Goal: Task Accomplishment & Management: Manage account settings

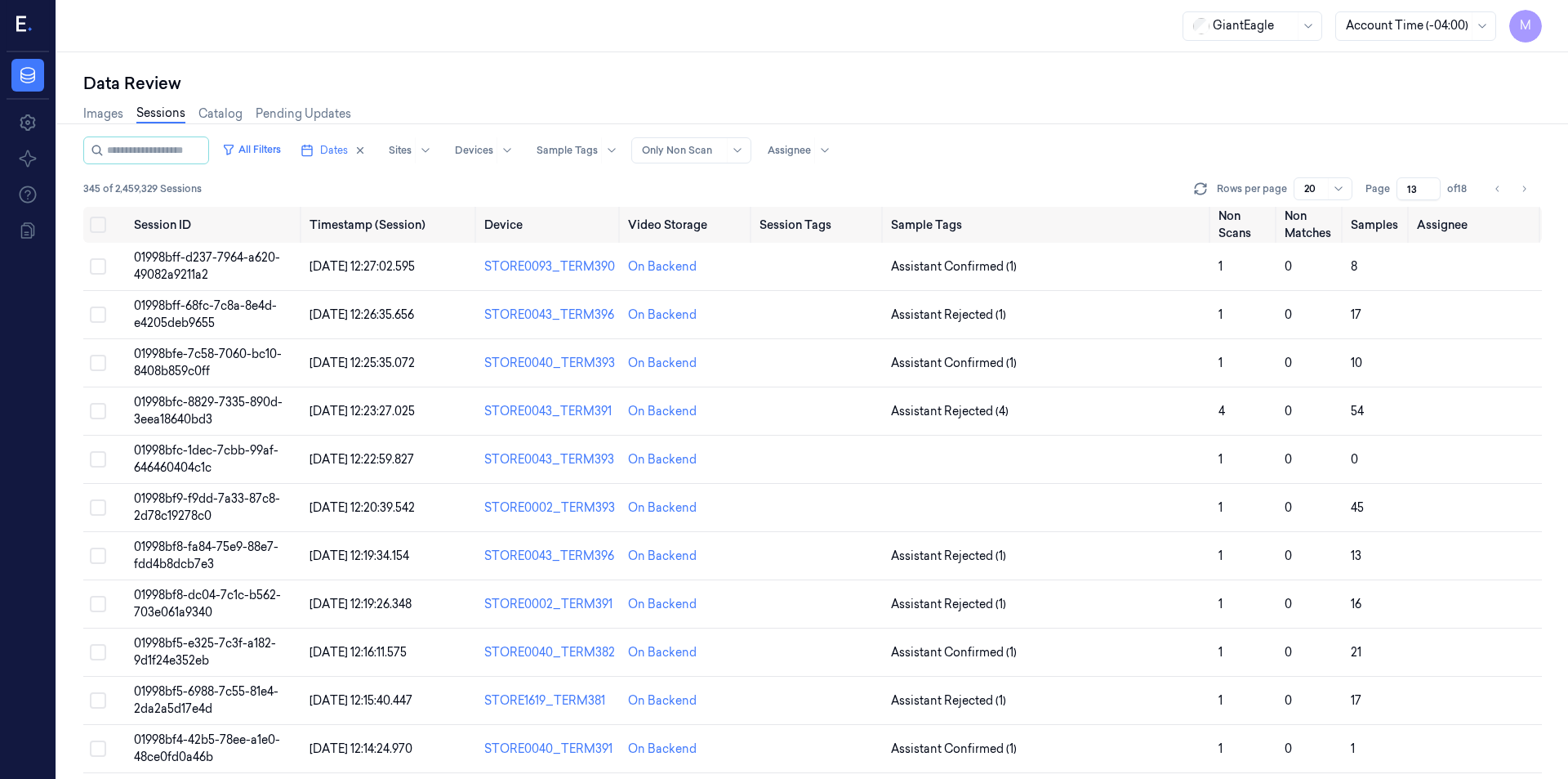
click at [100, 223] on button "Select all" at bounding box center [98, 224] width 16 height 16
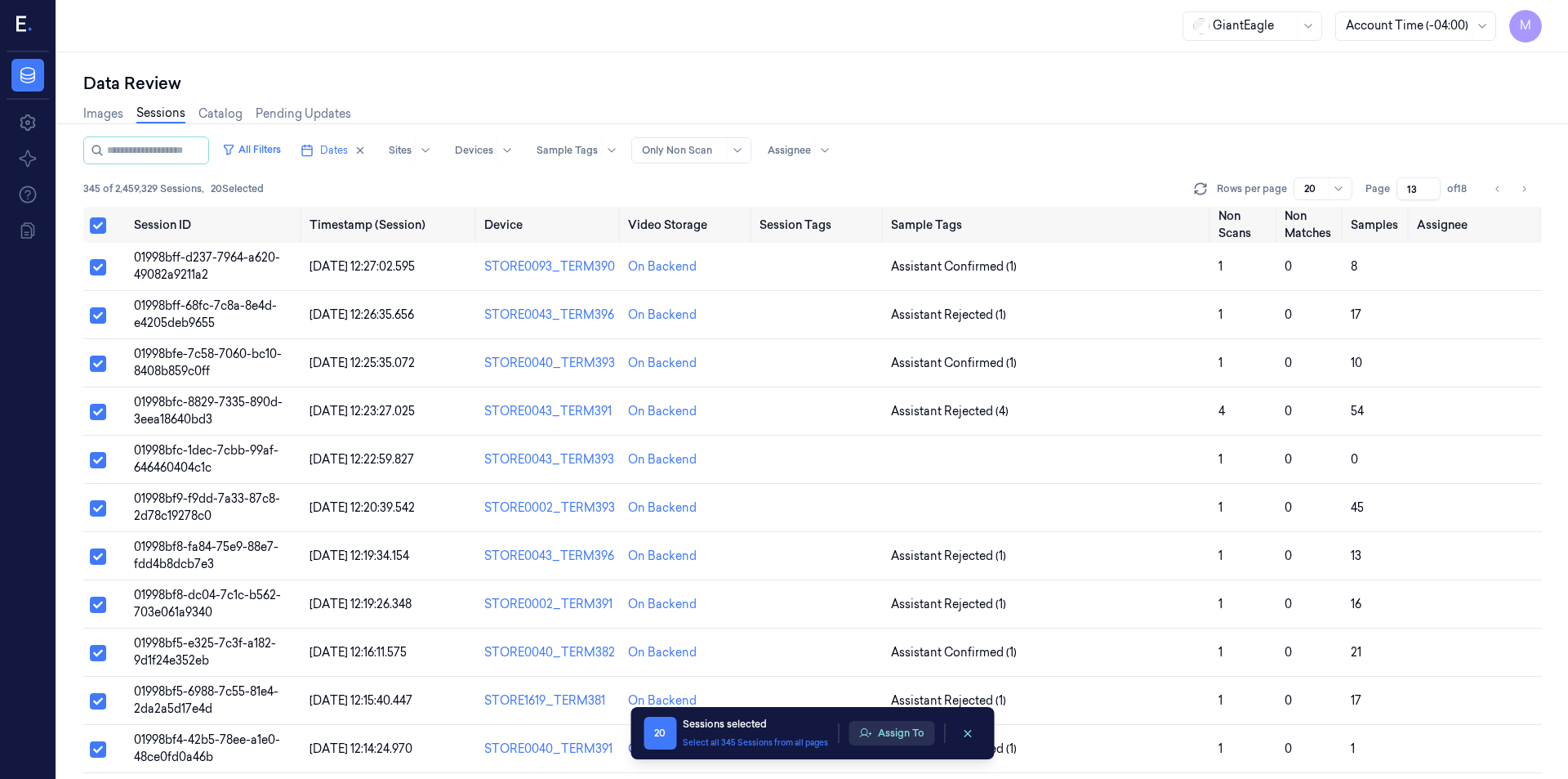
click at [880, 731] on button "Assign To" at bounding box center [891, 733] width 86 height 24
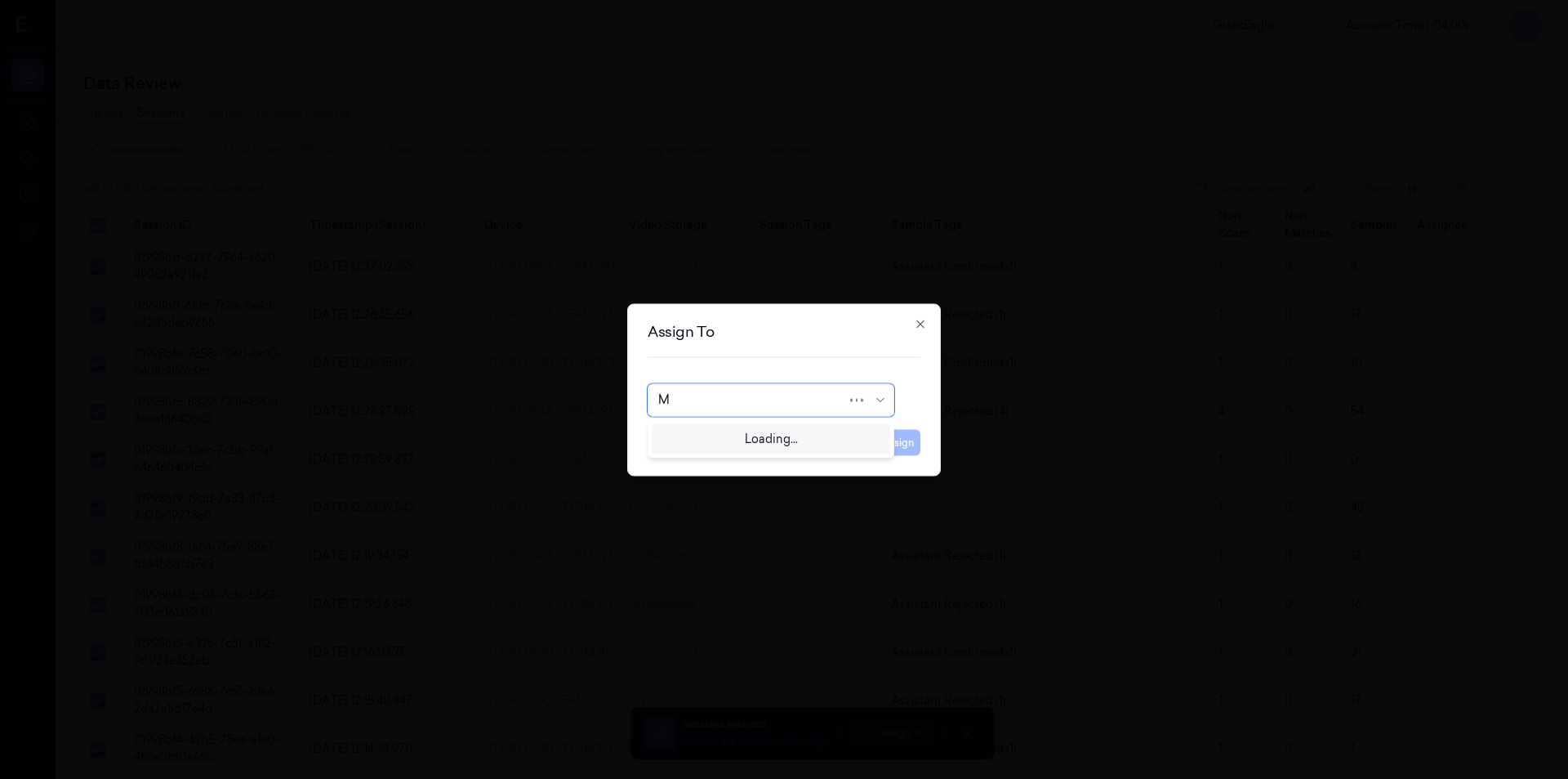
type input "MO"
click at [731, 438] on div "[PERSON_NAME]" at bounding box center [771, 436] width 225 height 17
click at [888, 446] on button "Assign" at bounding box center [897, 441] width 45 height 26
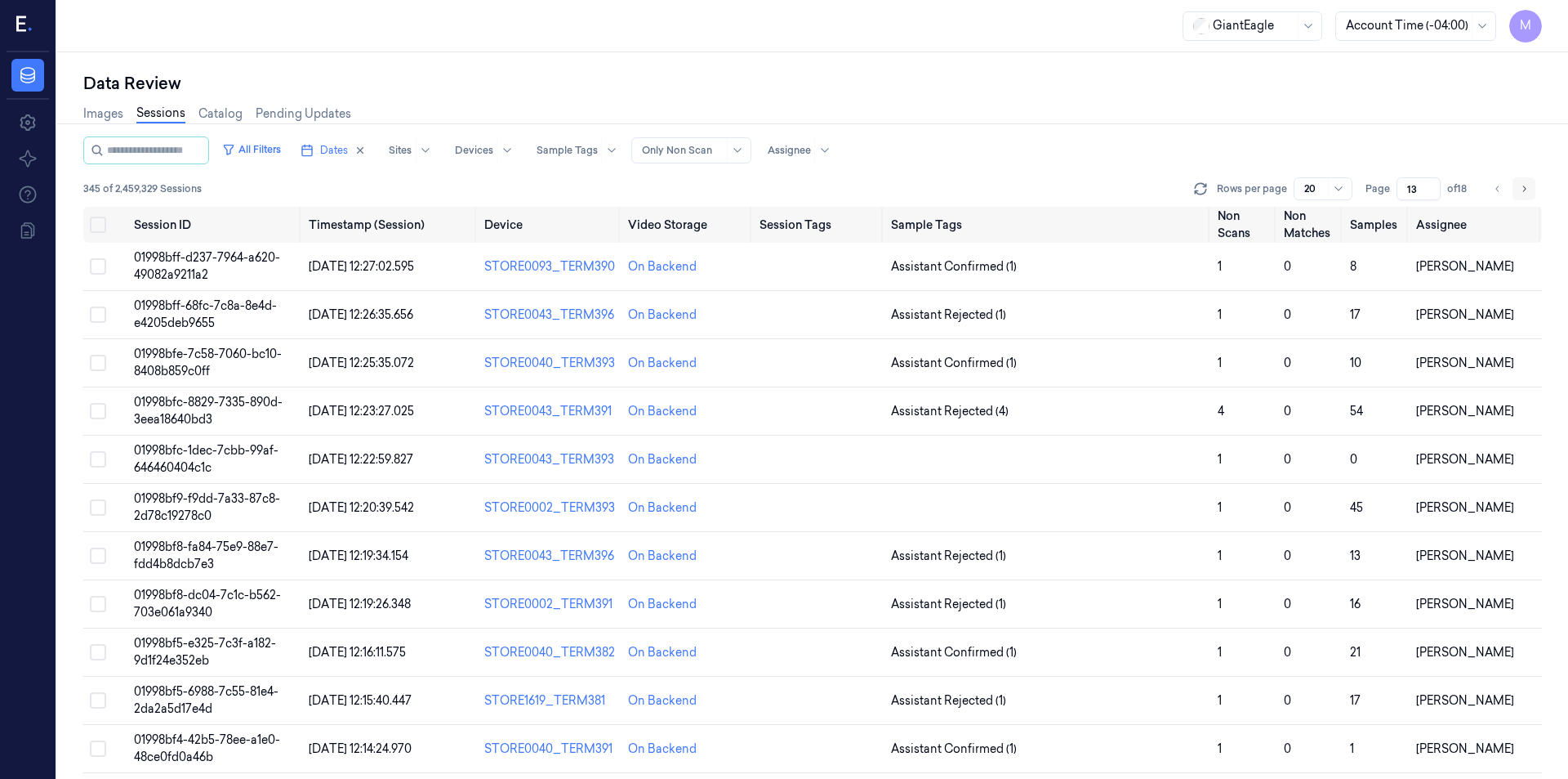
click at [1530, 195] on button "Go to next page" at bounding box center [1524, 188] width 23 height 23
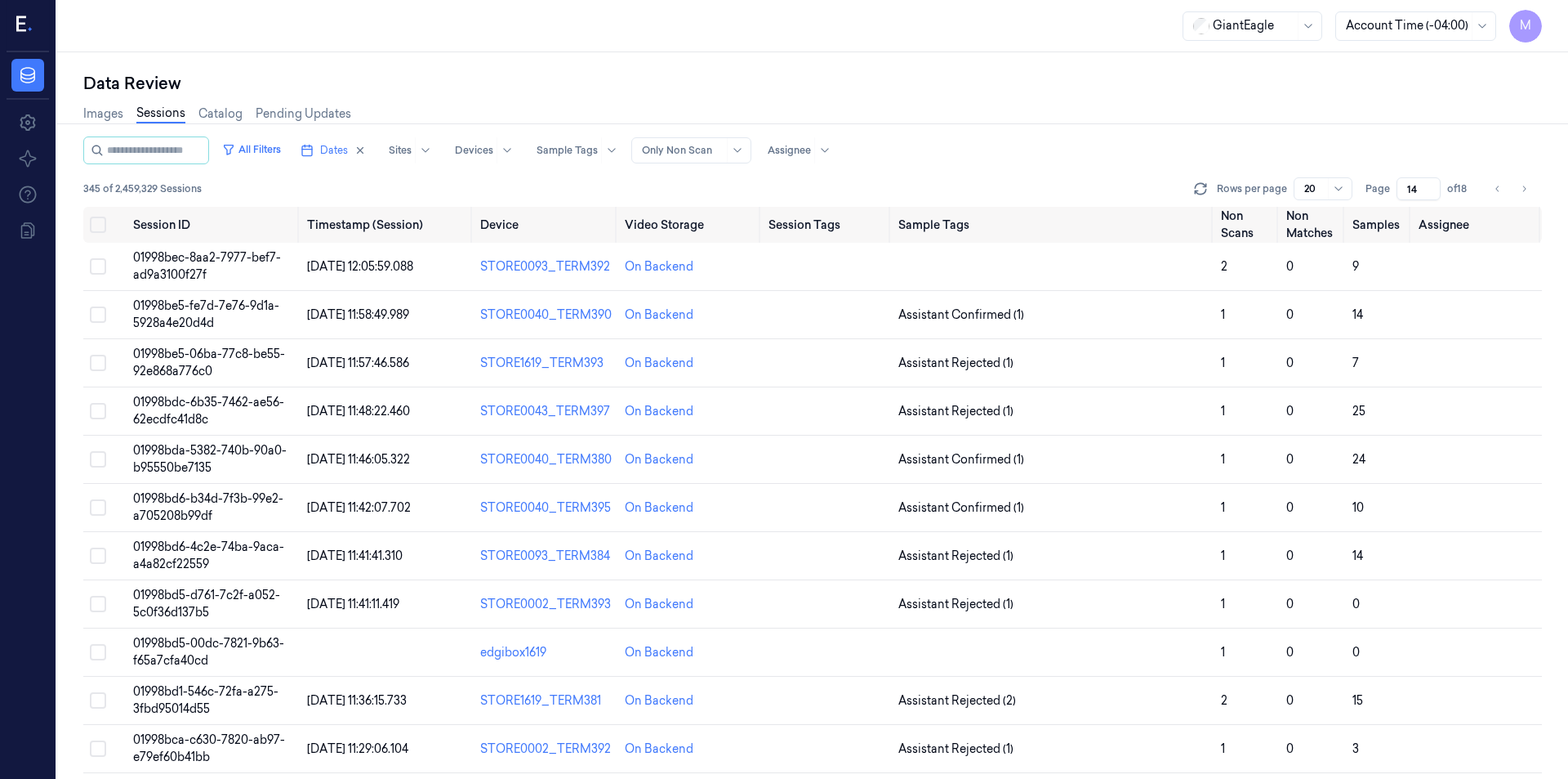
click at [1037, 112] on div "Images Sessions Catalog Pending Updates" at bounding box center [813, 115] width 1459 height 42
click at [915, 83] on div "Data Review" at bounding box center [813, 83] width 1459 height 23
click at [1497, 193] on icon "Go to previous page" at bounding box center [1497, 188] width 10 height 13
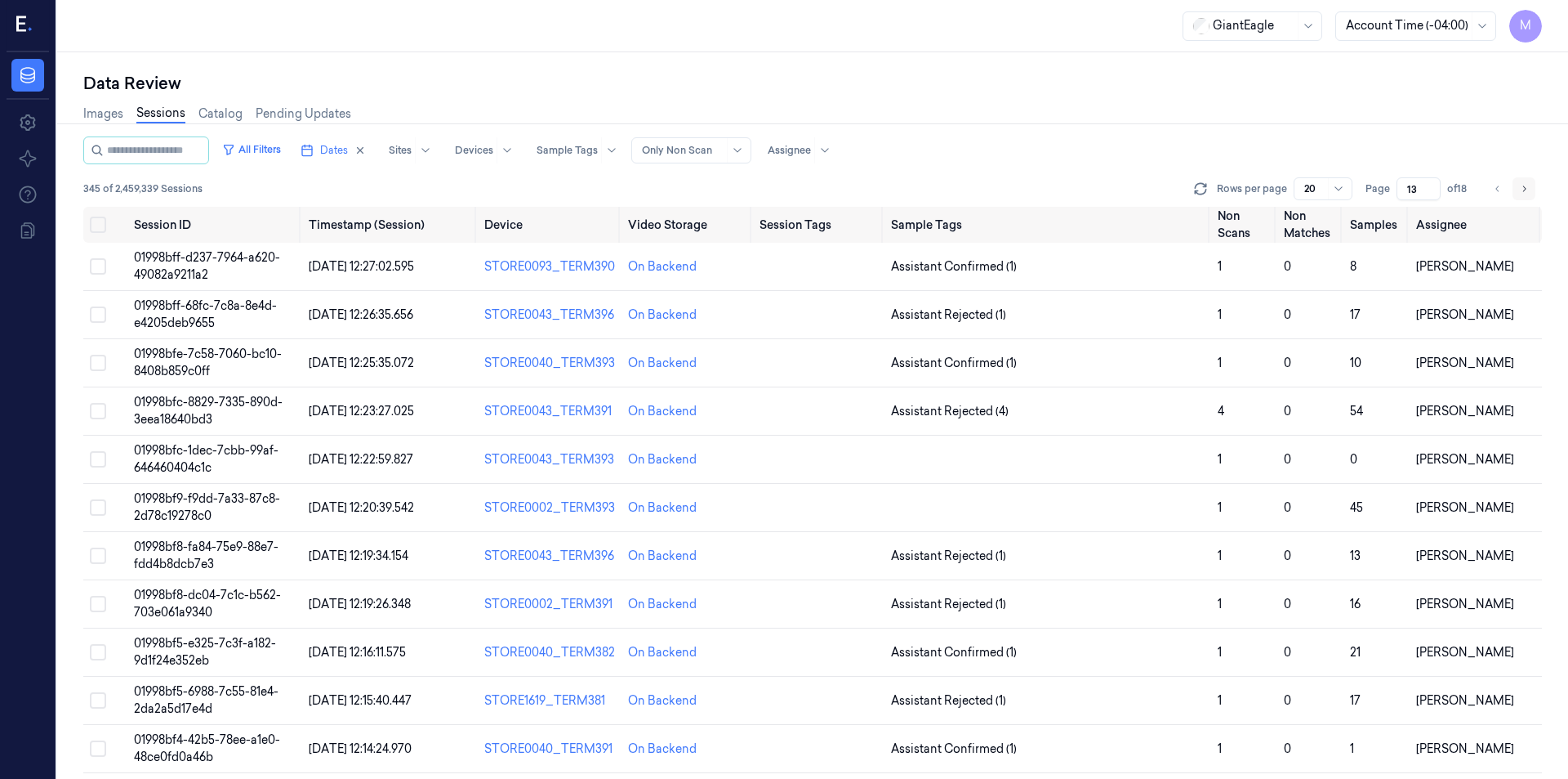
click at [1527, 195] on icon "Go to next page" at bounding box center [1523, 188] width 10 height 13
type input "14"
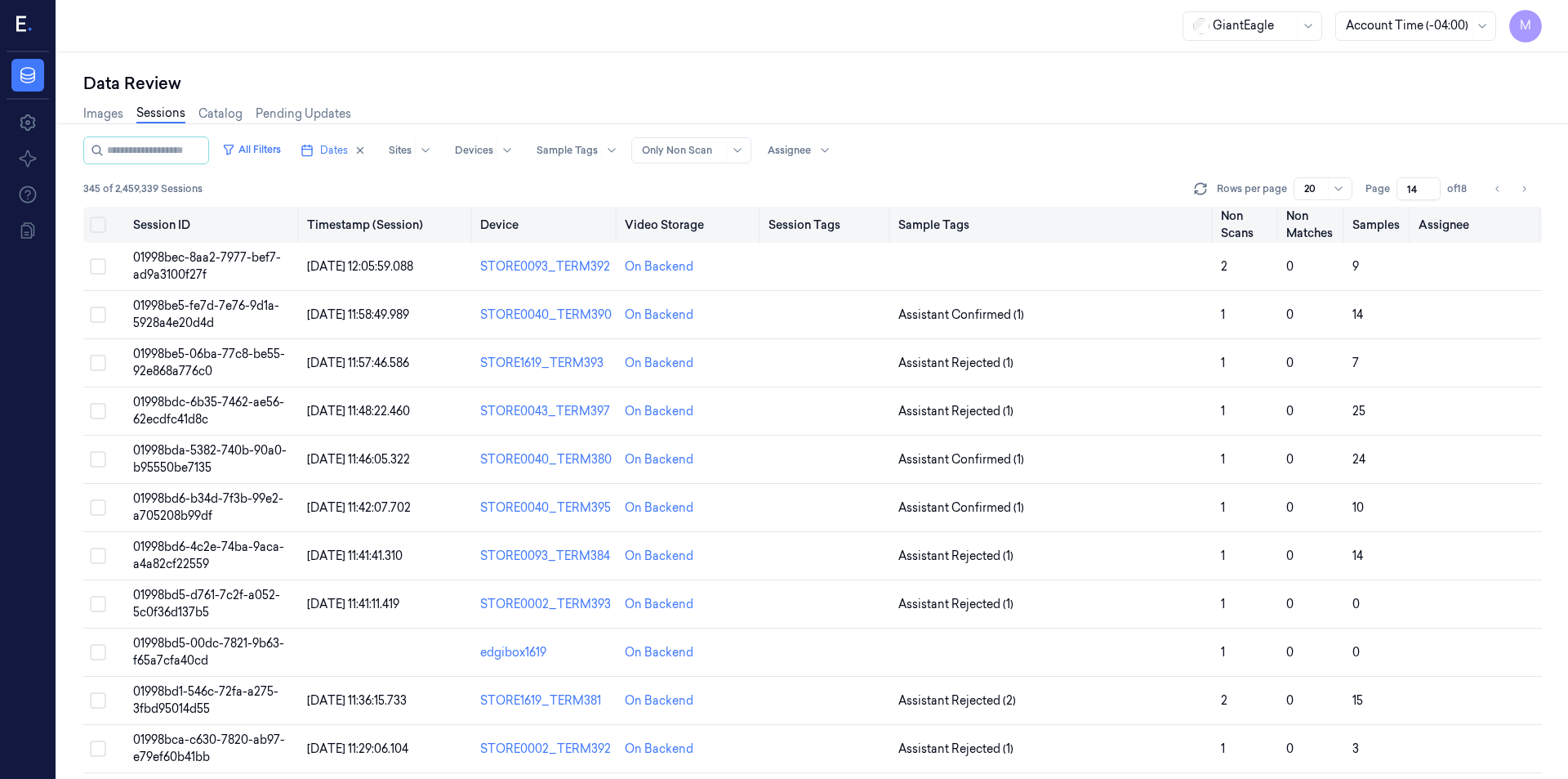
click at [95, 227] on button "Select all" at bounding box center [98, 224] width 16 height 16
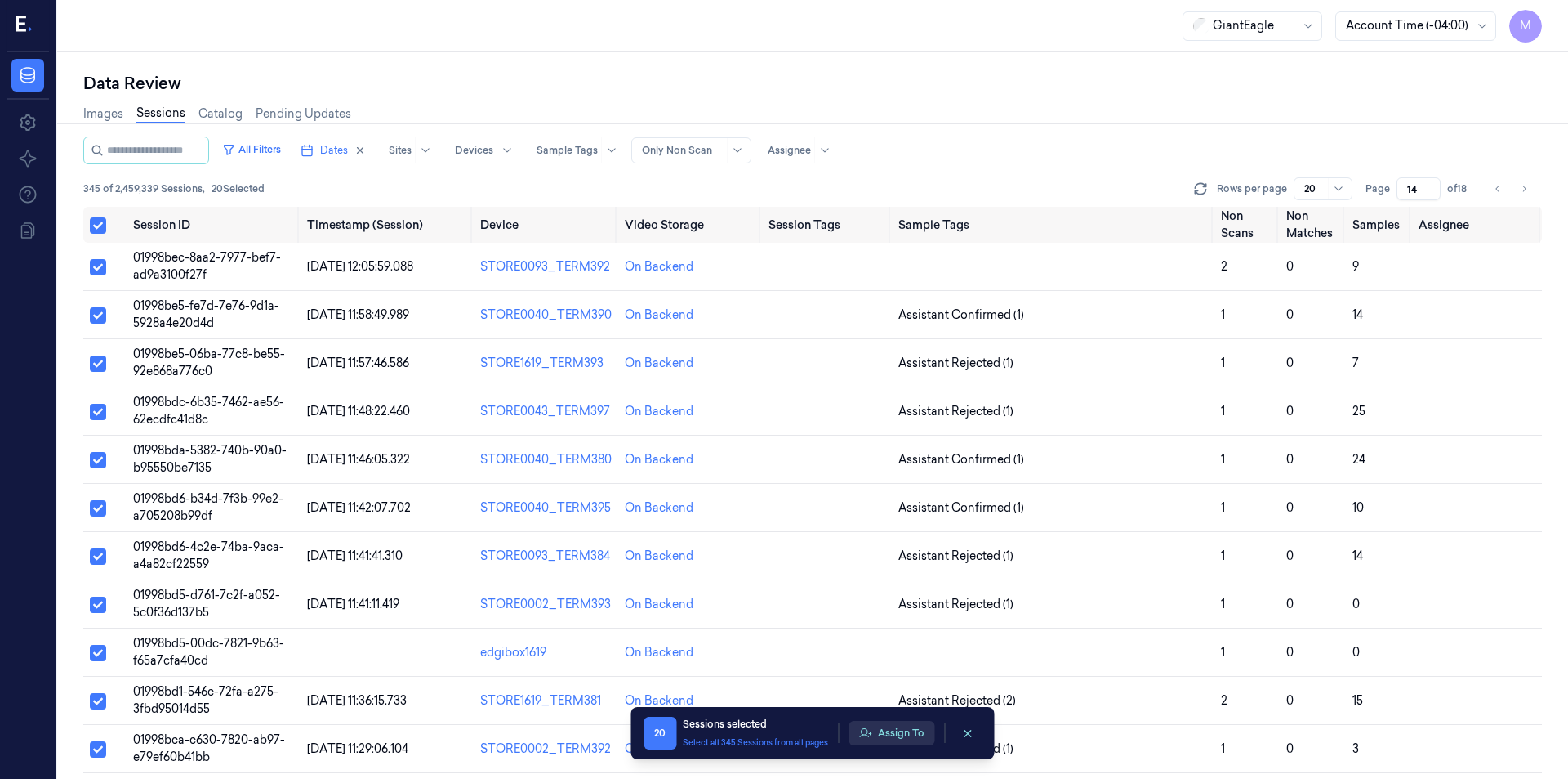
click at [890, 738] on button "Assign To" at bounding box center [891, 733] width 86 height 24
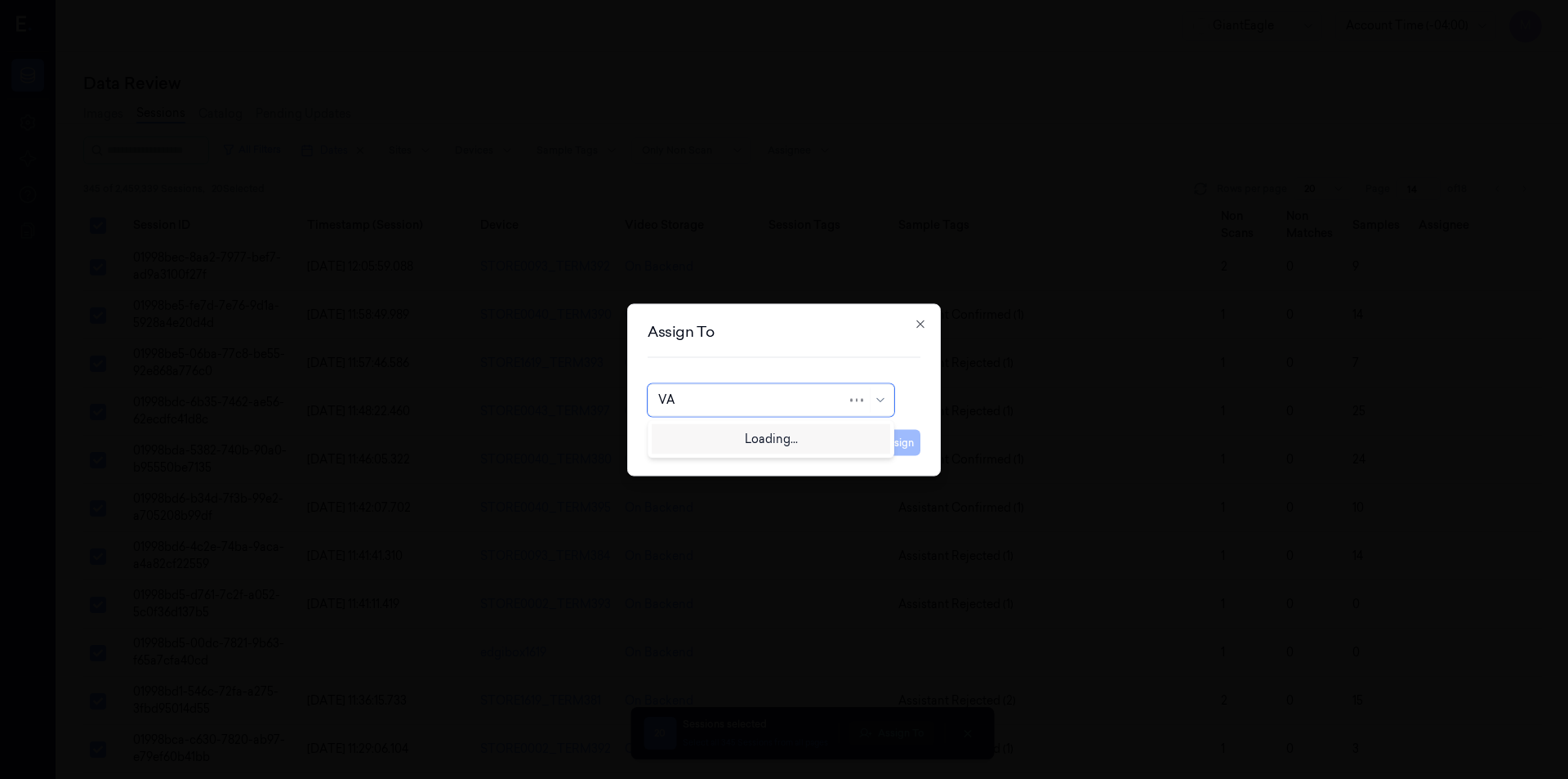
type input "VAR"
click at [713, 465] on div "[PERSON_NAME] g" at bounding box center [771, 463] width 225 height 17
click at [904, 437] on button "Assign" at bounding box center [897, 441] width 45 height 26
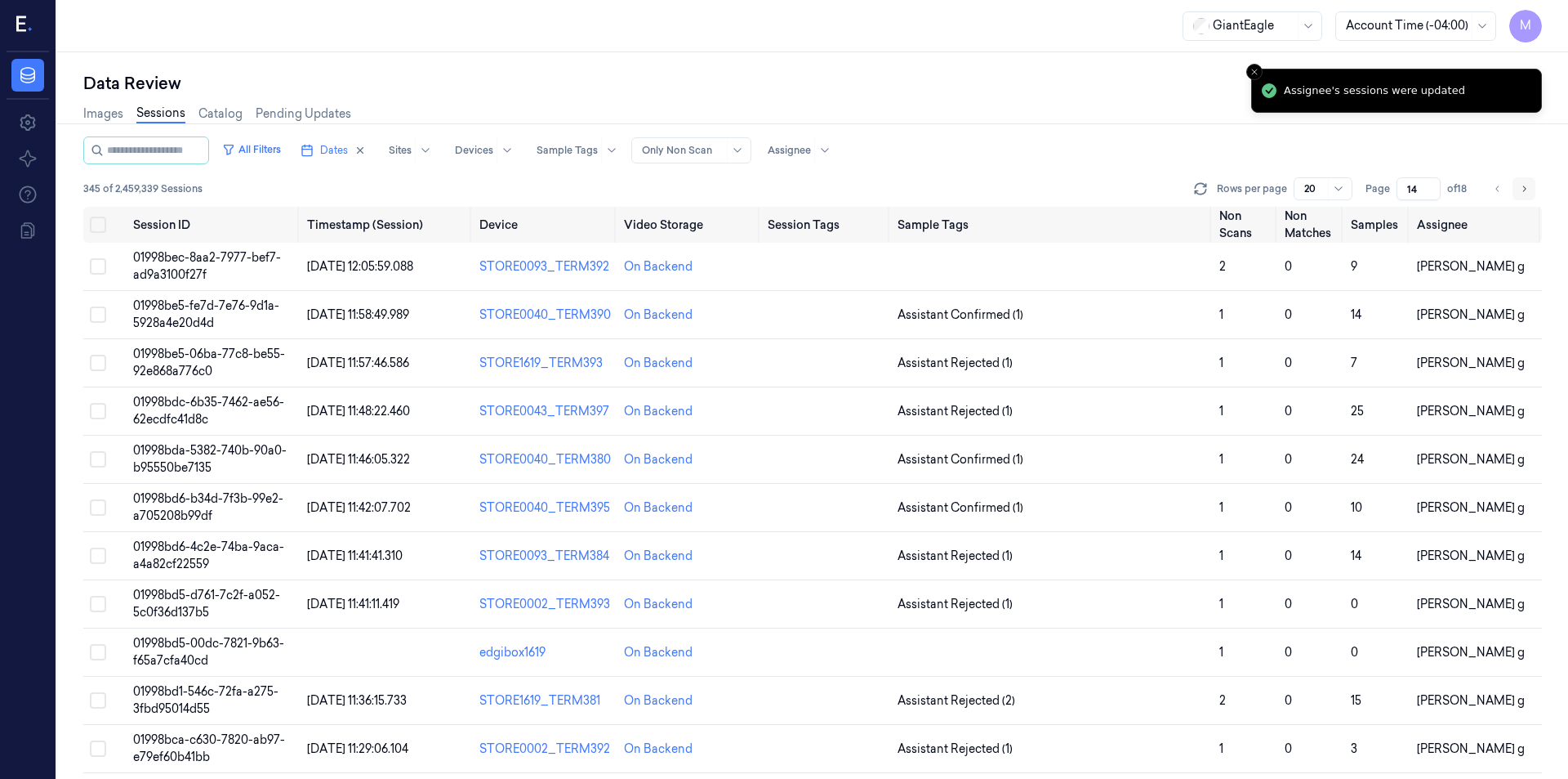
click at [1522, 197] on button "Go to next page" at bounding box center [1524, 188] width 23 height 23
type input "15"
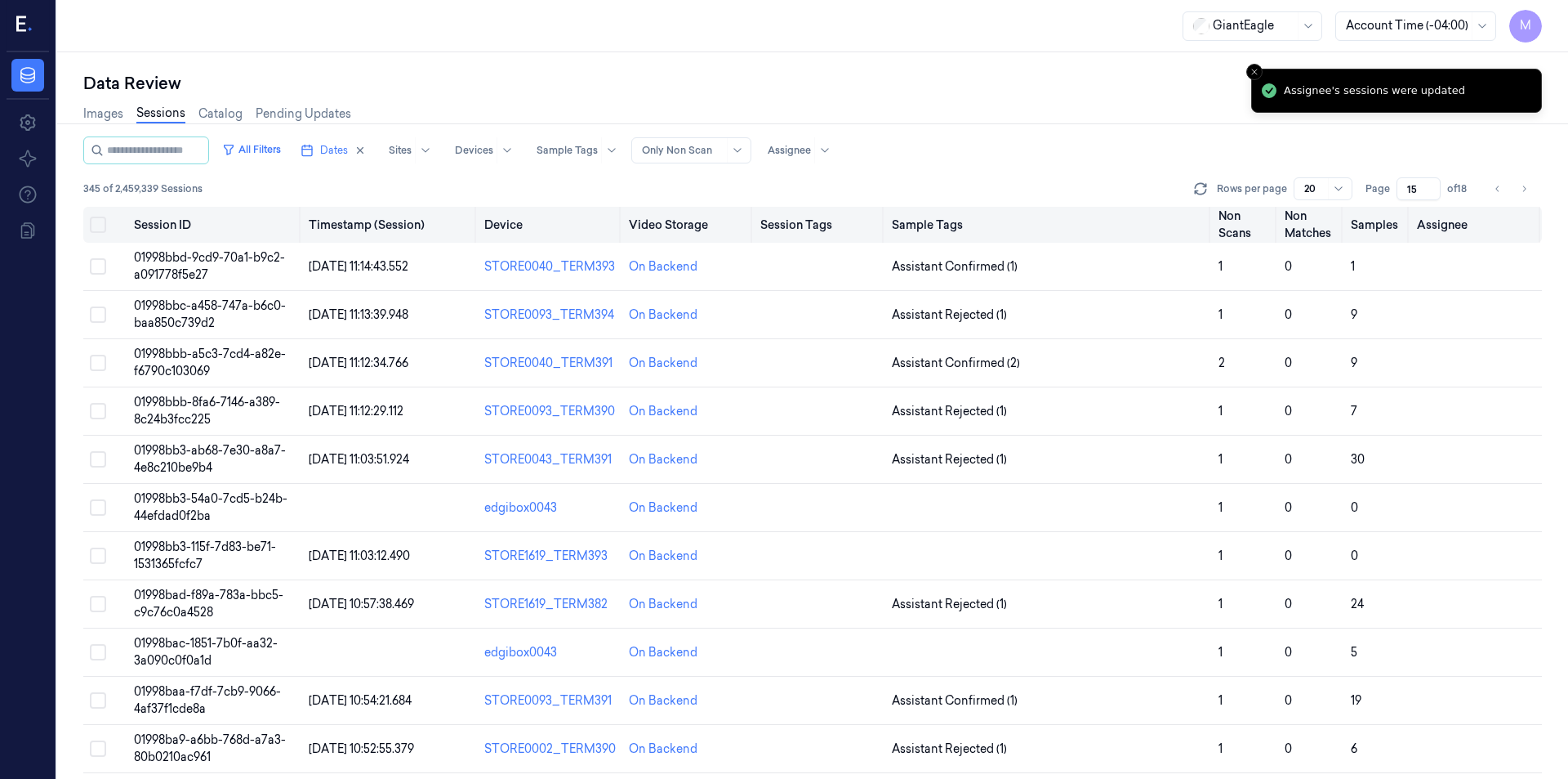
click at [99, 226] on button "Select all" at bounding box center [98, 224] width 16 height 16
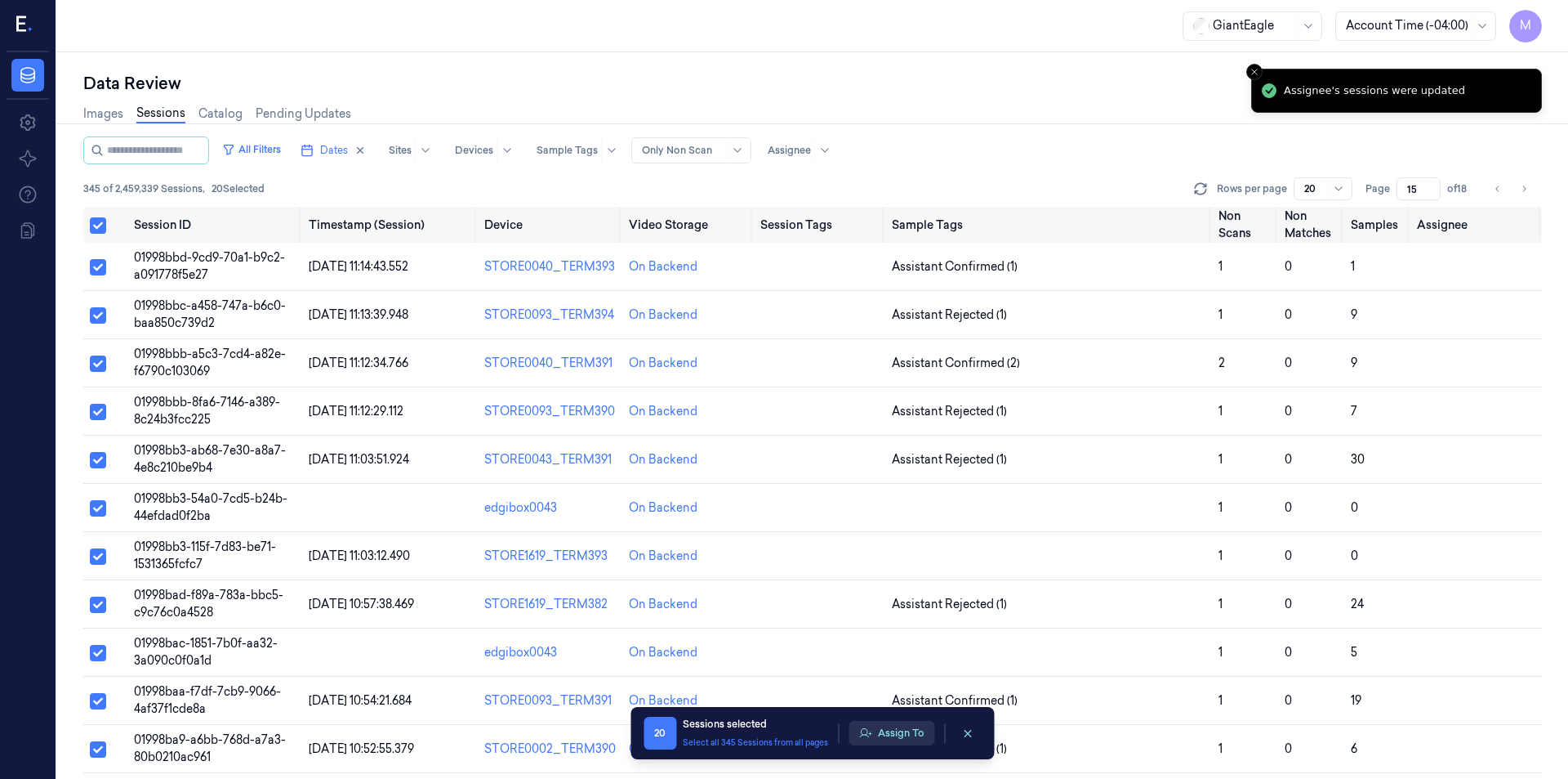
click at [892, 741] on button "Assign To" at bounding box center [891, 733] width 86 height 24
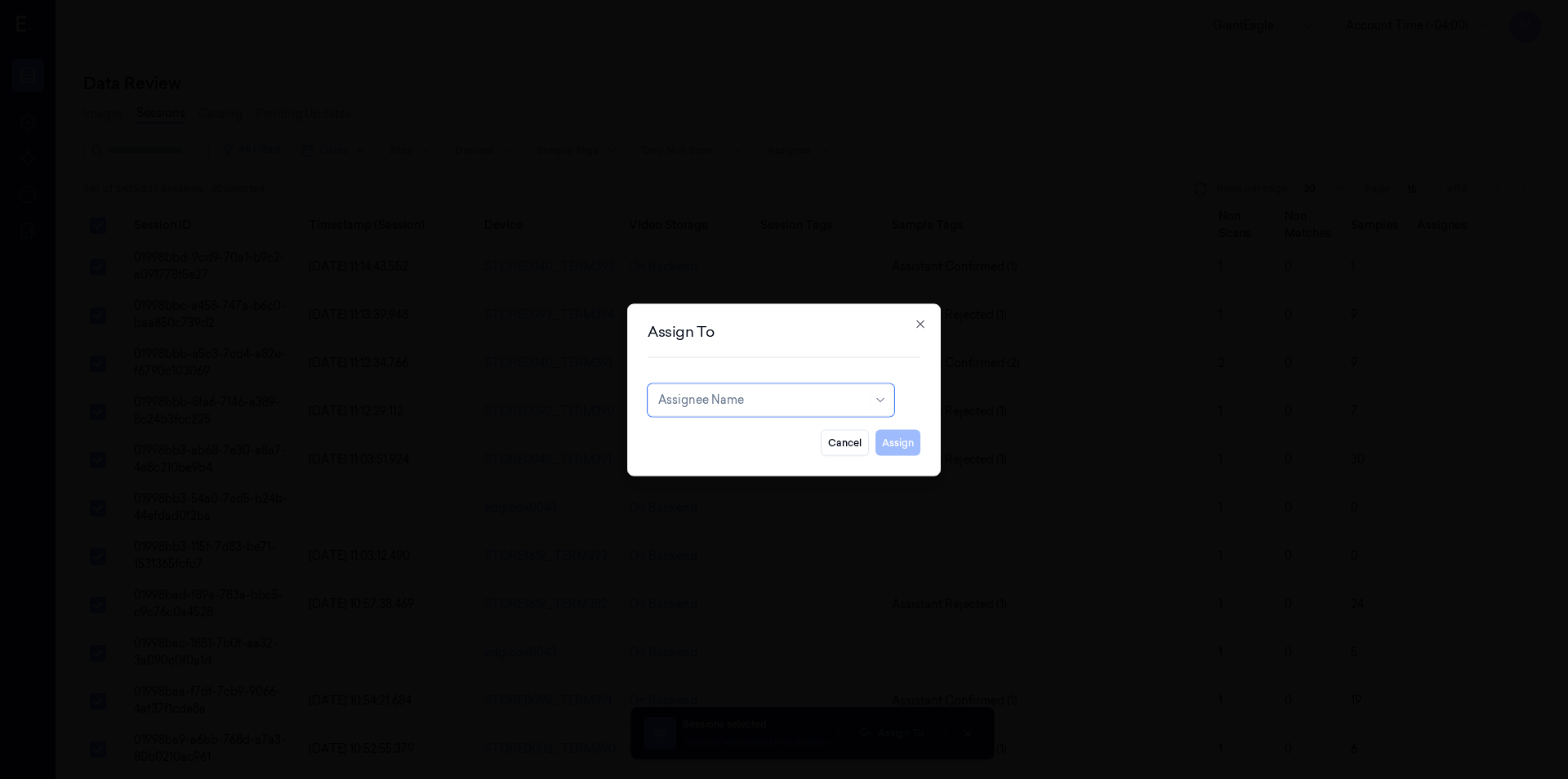
click at [722, 407] on div at bounding box center [762, 399] width 208 height 17
type input "RU"
click at [705, 442] on div "rupa b" at bounding box center [771, 436] width 225 height 17
click at [916, 444] on button "Assign" at bounding box center [897, 441] width 45 height 26
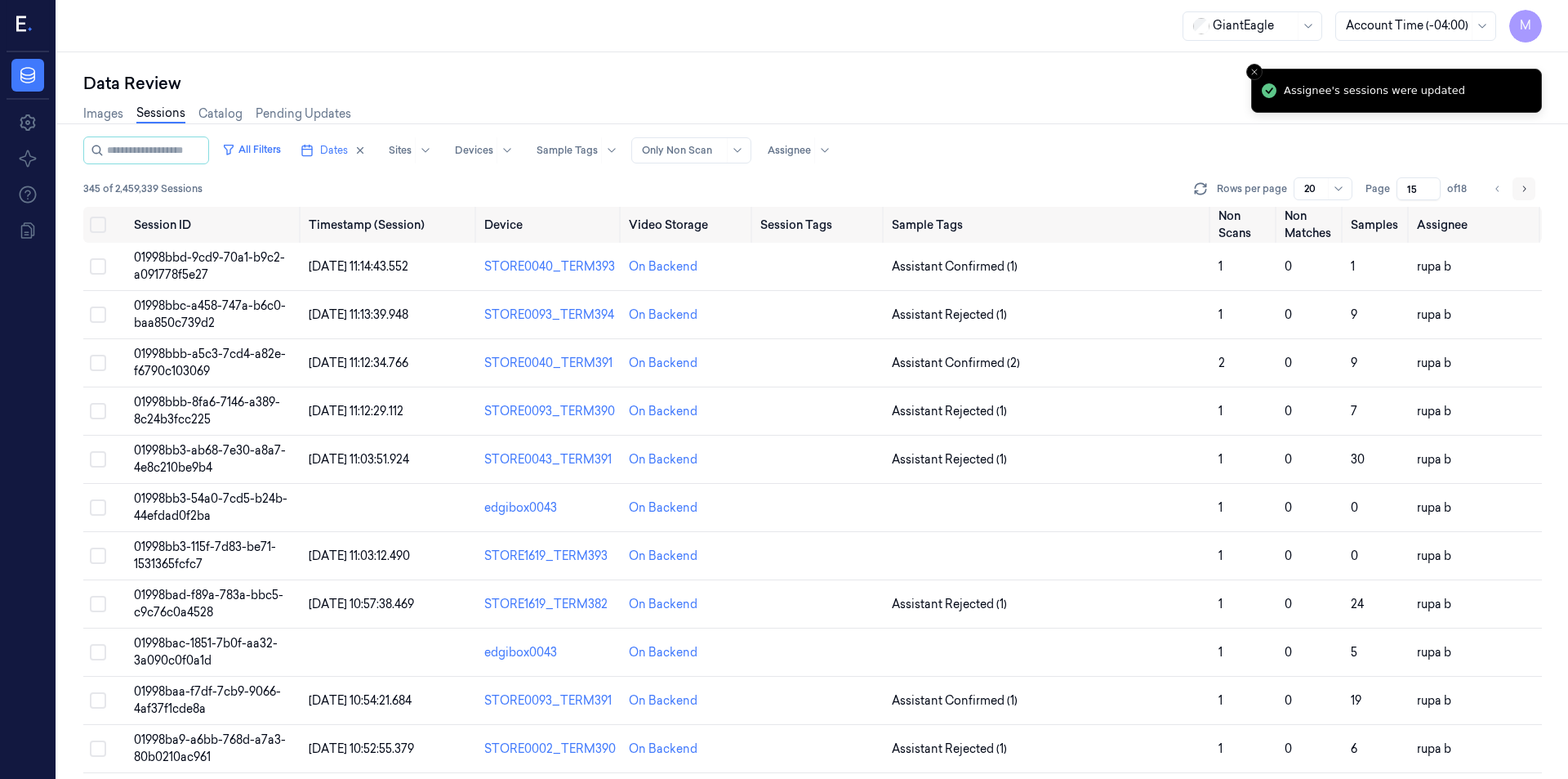
click at [1531, 188] on button "Go to next page" at bounding box center [1524, 188] width 23 height 23
type input "16"
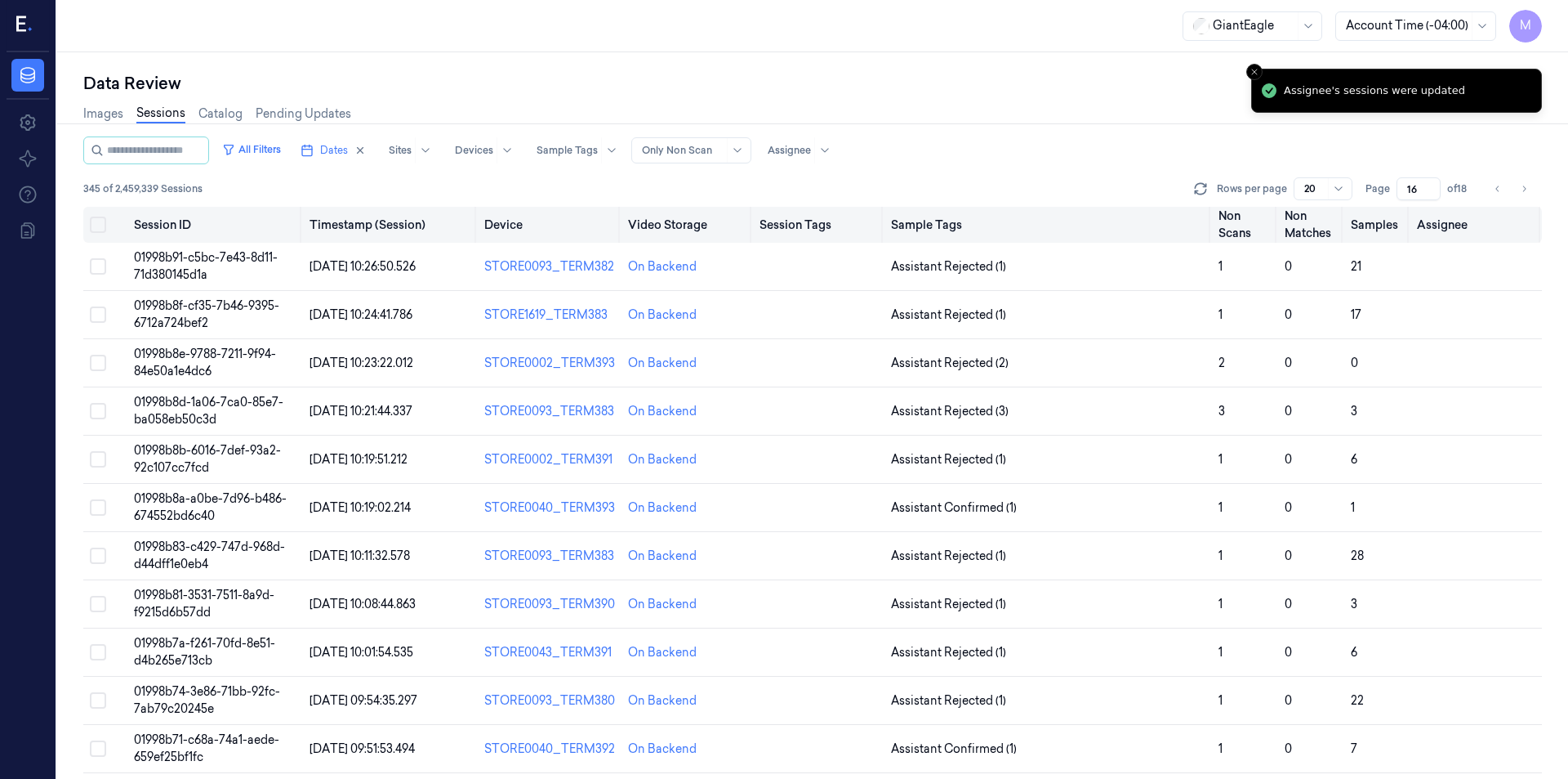
click at [94, 222] on button "Select all" at bounding box center [98, 224] width 16 height 16
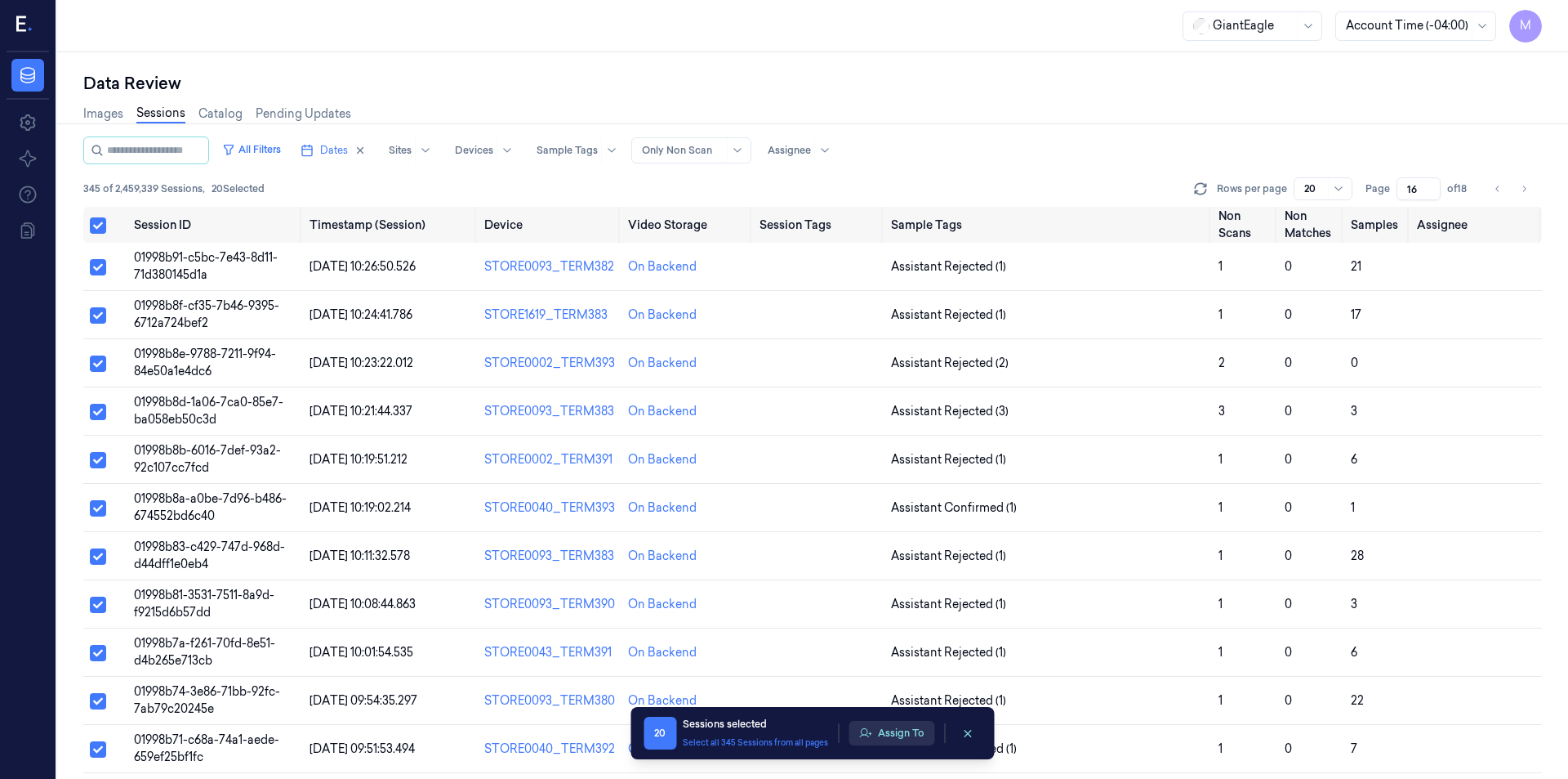
click at [917, 730] on button "Assign To" at bounding box center [891, 733] width 86 height 24
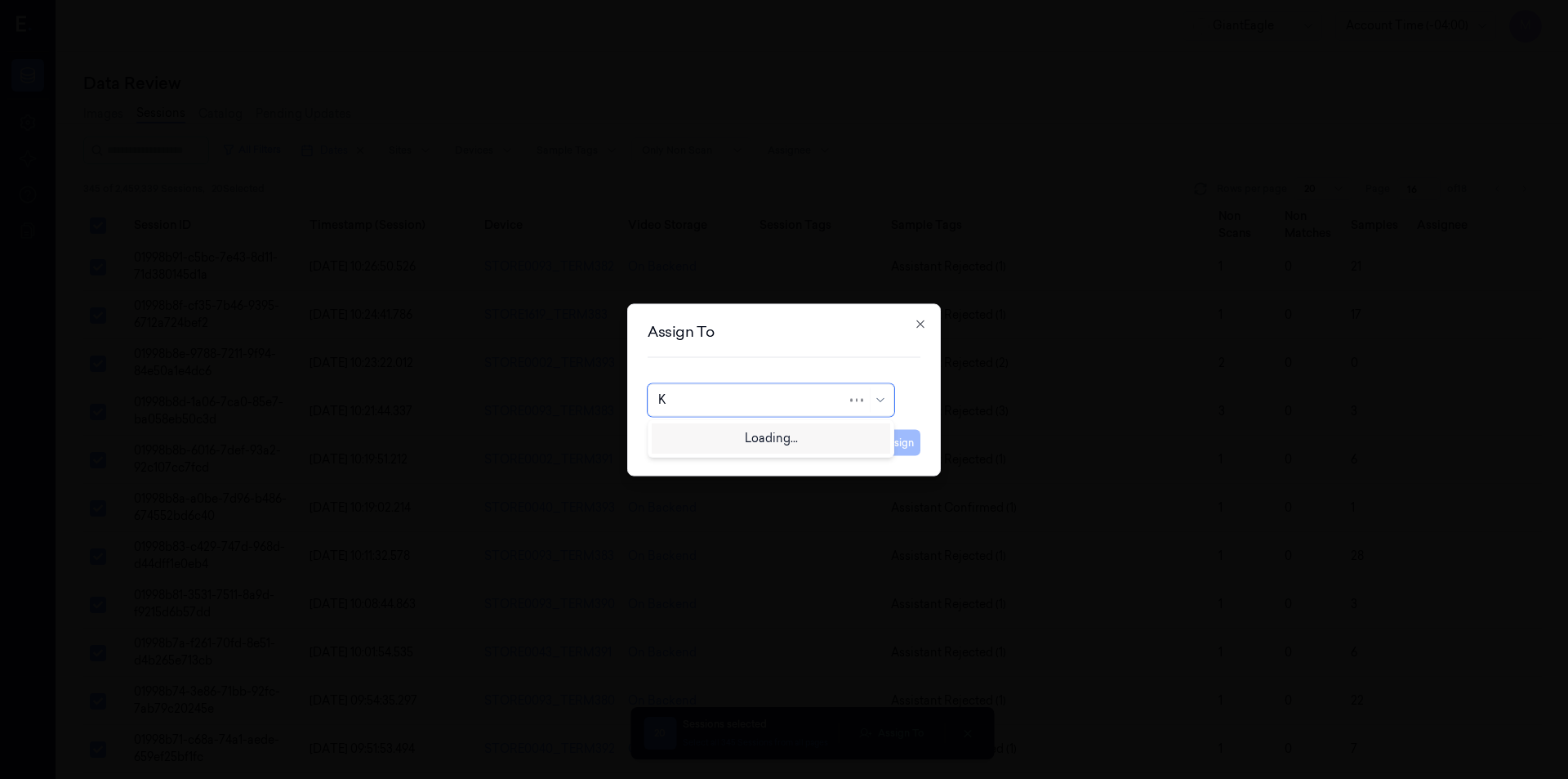
type input "KO"
click at [784, 441] on div "korisetty prem" at bounding box center [771, 436] width 225 height 17
click at [888, 452] on button "Assign" at bounding box center [897, 441] width 45 height 26
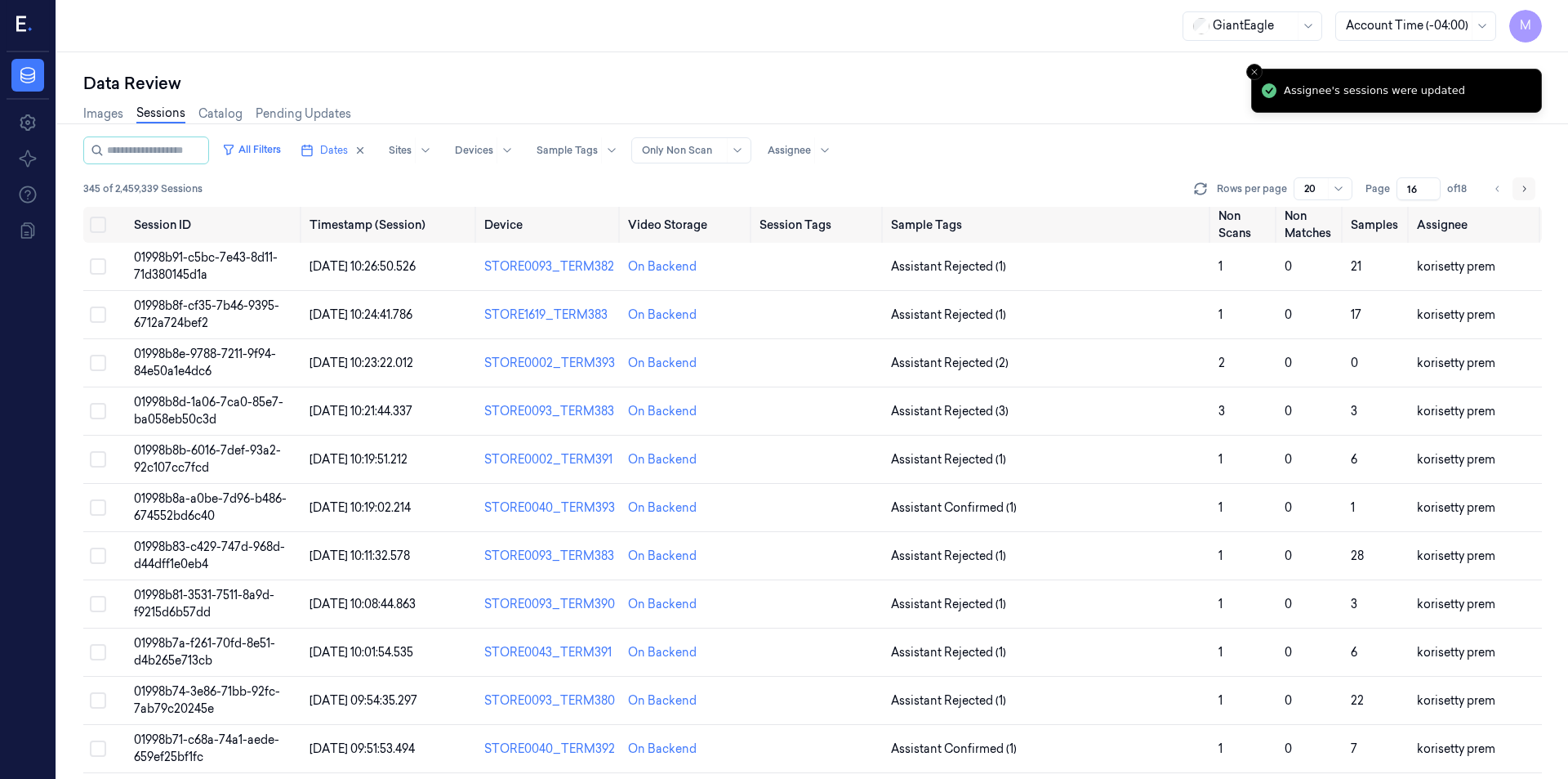
click at [1518, 178] on button "Go to next page" at bounding box center [1524, 188] width 23 height 23
type input "17"
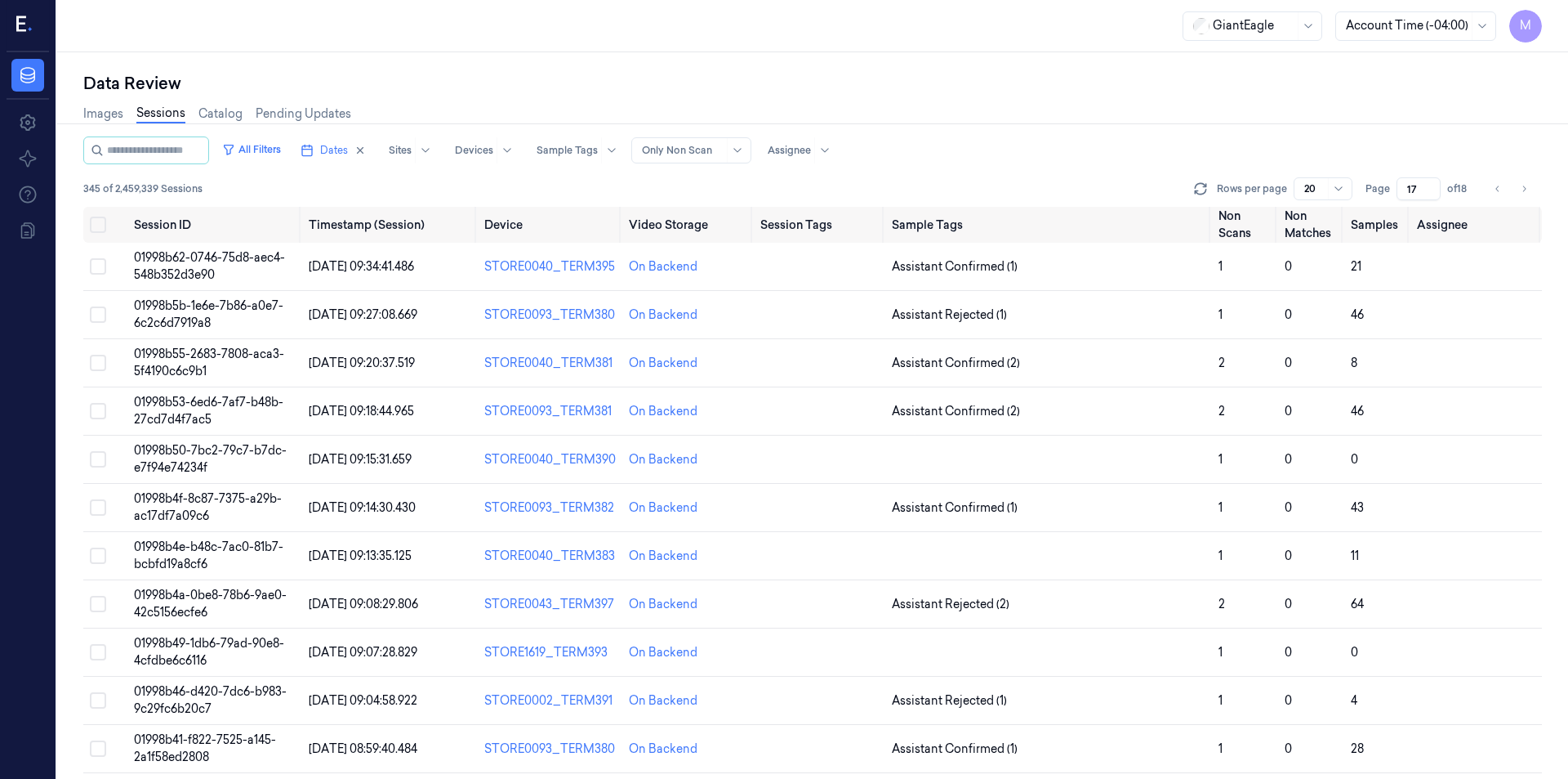
click at [908, 60] on div "Data Review Images Sessions Catalog Pending Updates All Filters Dates Sites Dev…" at bounding box center [813, 415] width 1511 height 726
